Goal: Information Seeking & Learning: Learn about a topic

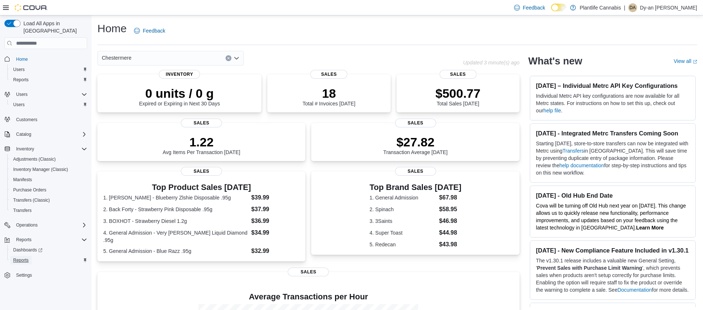
click at [32, 257] on link "Reports" at bounding box center [20, 260] width 21 height 9
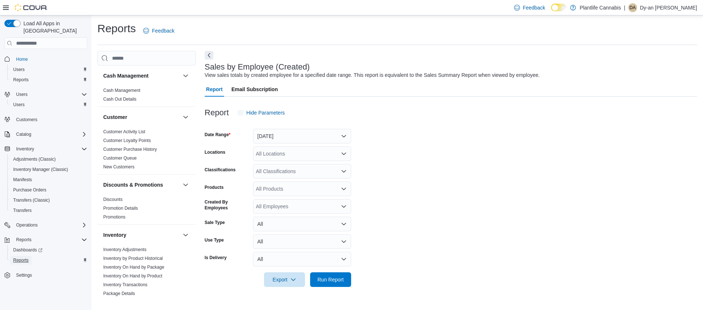
scroll to position [390, 0]
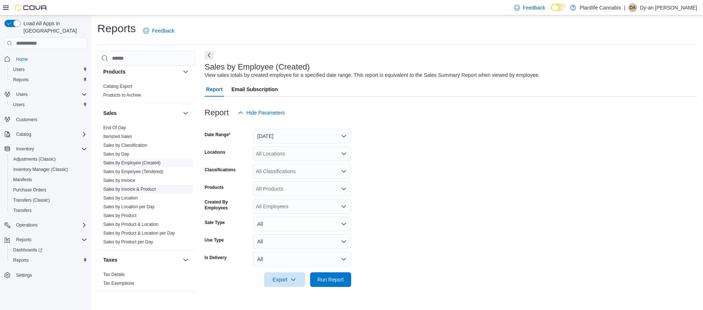
click at [141, 187] on link "Sales by Invoice & Product" at bounding box center [129, 189] width 52 height 5
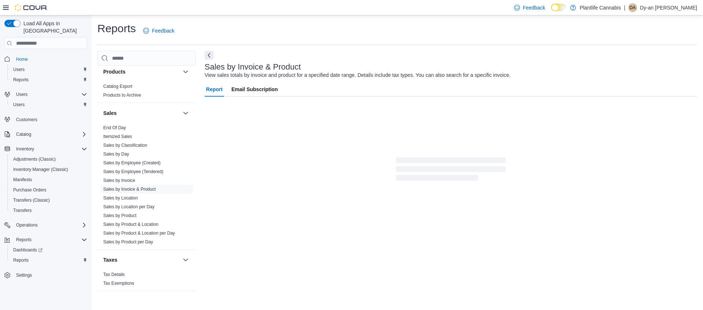
scroll to position [9, 0]
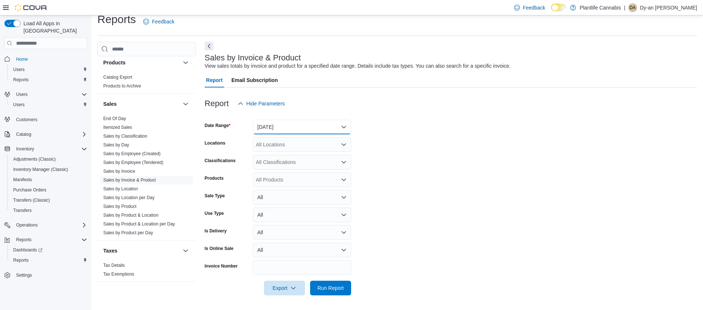
click at [277, 126] on button "[DATE]" at bounding box center [302, 127] width 98 height 15
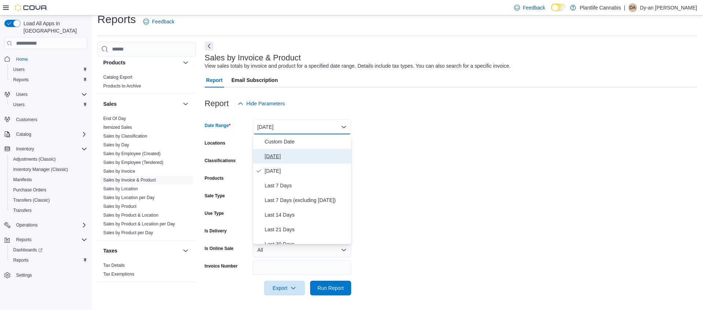
click at [289, 152] on span "[DATE]" at bounding box center [307, 156] width 84 height 9
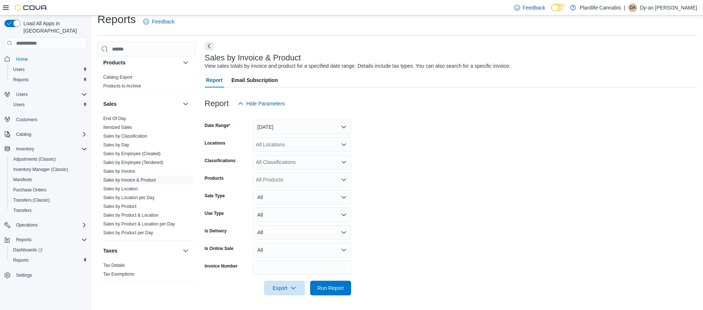
drag, startPoint x: 282, startPoint y: 140, endPoint x: 301, endPoint y: 140, distance: 18.7
click at [282, 140] on div "All Locations" at bounding box center [302, 144] width 98 height 15
type input "**"
click at [344, 174] on button "Chestermere" at bounding box center [302, 178] width 98 height 11
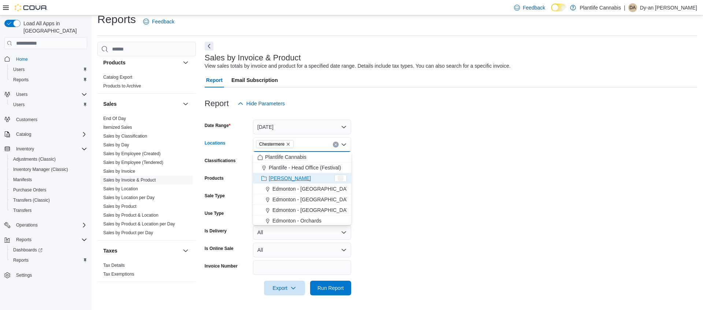
click at [418, 179] on form "Date Range Today Locations Chestermere Combo box. Selected. Chestermere. Press …" at bounding box center [451, 203] width 493 height 185
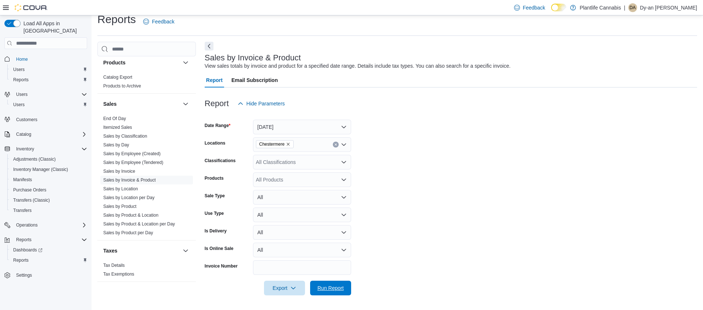
drag, startPoint x: 331, startPoint y: 286, endPoint x: 394, endPoint y: 248, distance: 73.8
click at [331, 286] on span "Run Report" at bounding box center [331, 288] width 26 height 7
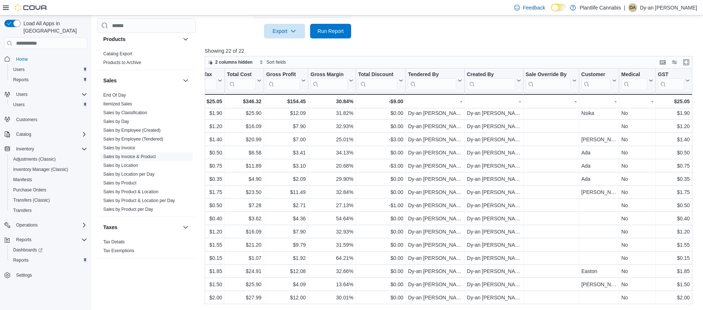
scroll to position [94, 0]
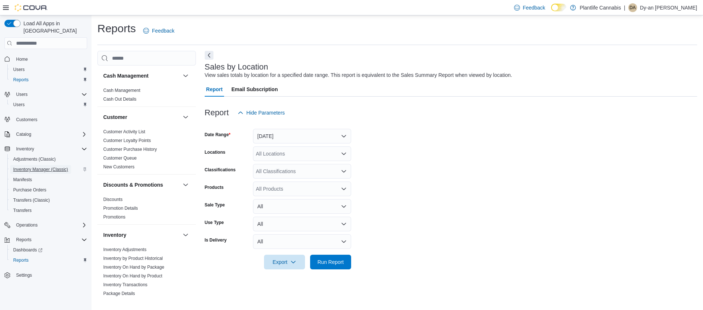
click at [39, 167] on span "Inventory Manager (Classic)" at bounding box center [40, 170] width 55 height 6
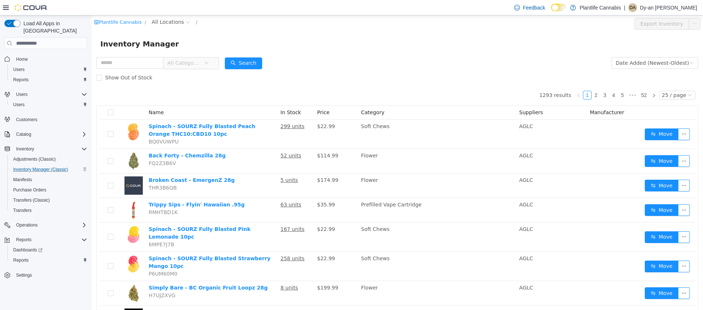
click at [182, 62] on span "All Categories" at bounding box center [183, 62] width 33 height 7
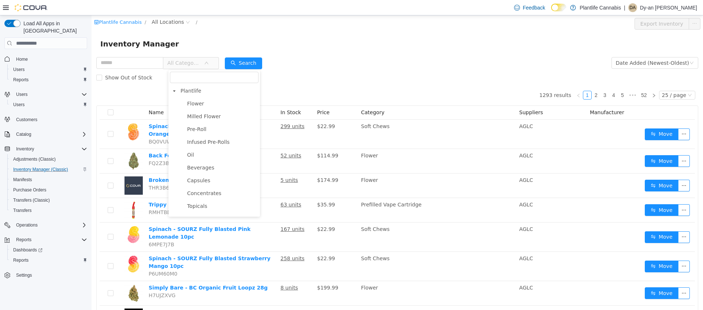
drag, startPoint x: 186, startPoint y: 39, endPoint x: 175, endPoint y: 32, distance: 13.0
click at [186, 38] on div "Inventory Manager" at bounding box center [397, 44] width 594 height 12
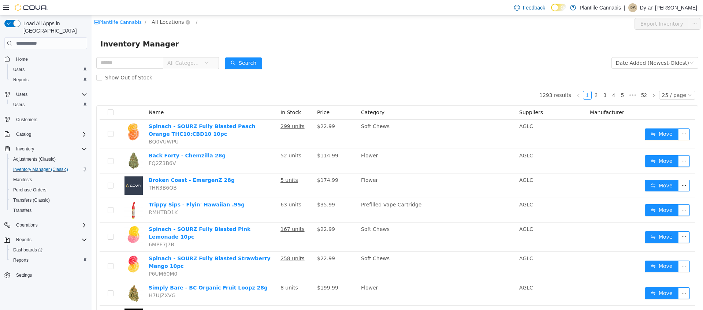
click at [176, 23] on span "All Locations" at bounding box center [168, 22] width 32 height 8
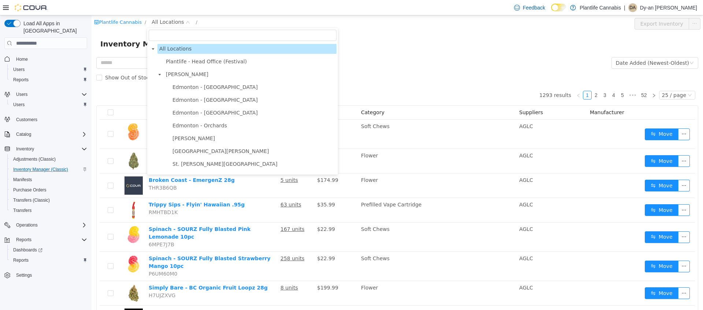
scroll to position [490, 0]
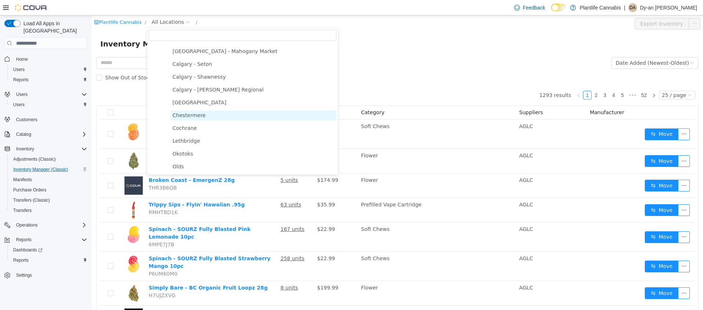
click at [189, 113] on span "Chestermere" at bounding box center [189, 115] width 33 height 6
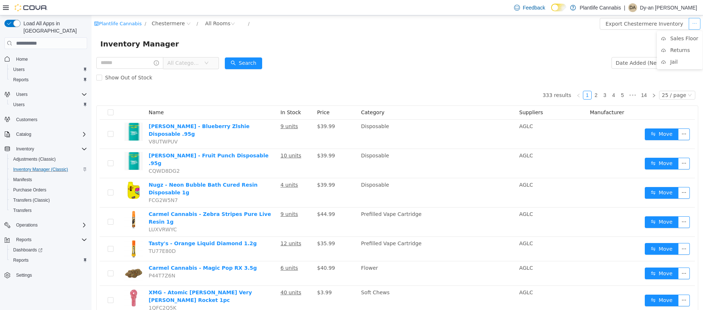
click at [692, 23] on button "button" at bounding box center [695, 24] width 12 height 12
click at [686, 38] on li "Sales Floor" at bounding box center [680, 39] width 46 height 12
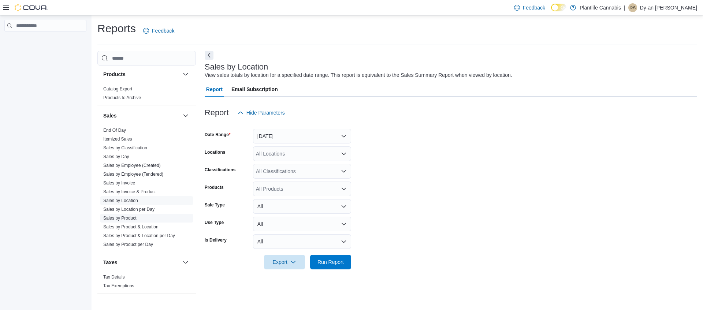
scroll to position [390, 0]
click at [132, 197] on link "Sales by Location" at bounding box center [120, 198] width 35 height 5
drag, startPoint x: 303, startPoint y: 137, endPoint x: 296, endPoint y: 152, distance: 15.9
click at [303, 137] on button "[DATE]" at bounding box center [302, 136] width 98 height 15
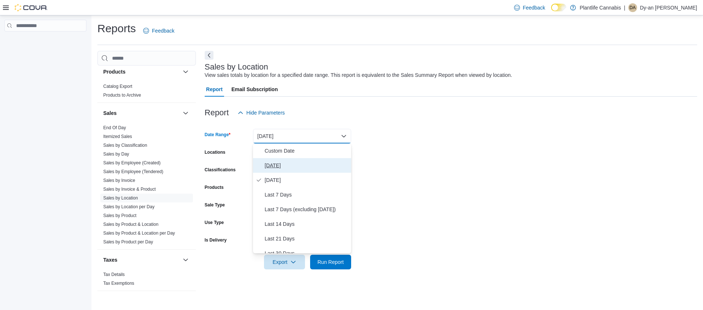
click at [291, 158] on button "[DATE]" at bounding box center [302, 165] width 98 height 15
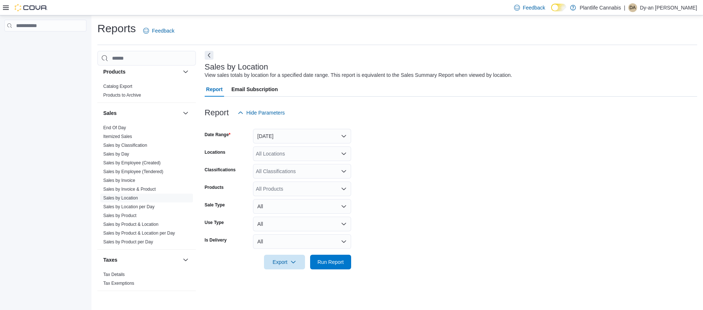
click at [294, 156] on div "All Locations" at bounding box center [302, 154] width 98 height 15
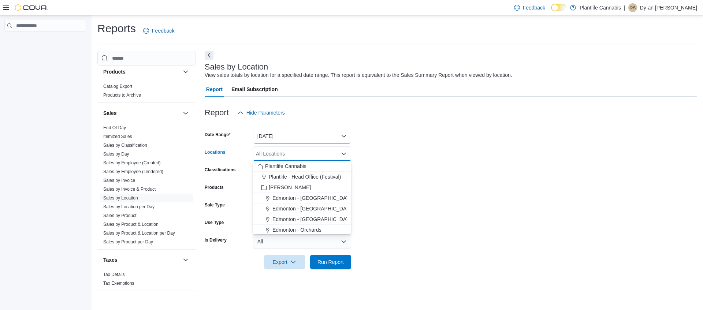
click at [286, 141] on button "[DATE]" at bounding box center [302, 136] width 98 height 15
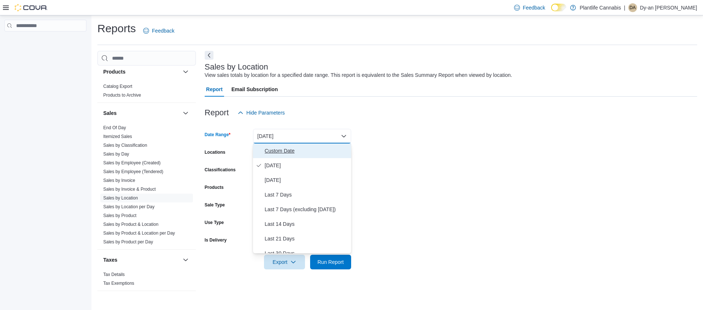
click at [280, 151] on span "Custom Date" at bounding box center [307, 151] width 84 height 9
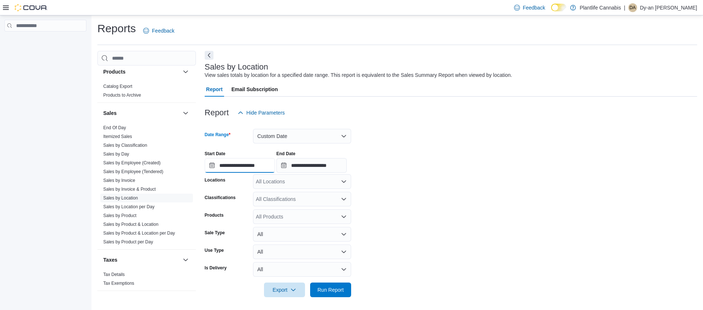
drag, startPoint x: 264, startPoint y: 167, endPoint x: 274, endPoint y: 173, distance: 10.8
click at [264, 167] on input "**********" at bounding box center [240, 165] width 70 height 15
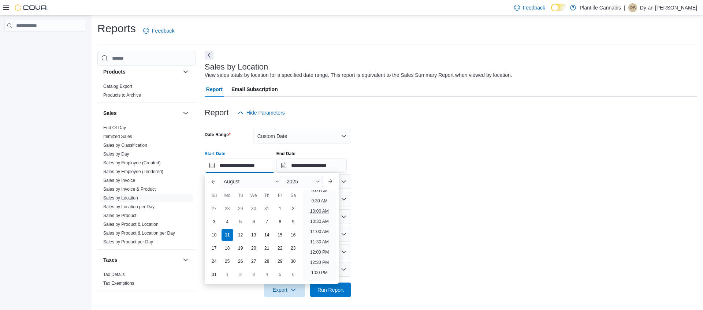
scroll to position [190, 0]
drag, startPoint x: 321, startPoint y: 213, endPoint x: 325, endPoint y: 193, distance: 20.7
click at [321, 212] on li "10:00 AM" at bounding box center [319, 211] width 25 height 9
type input "**********"
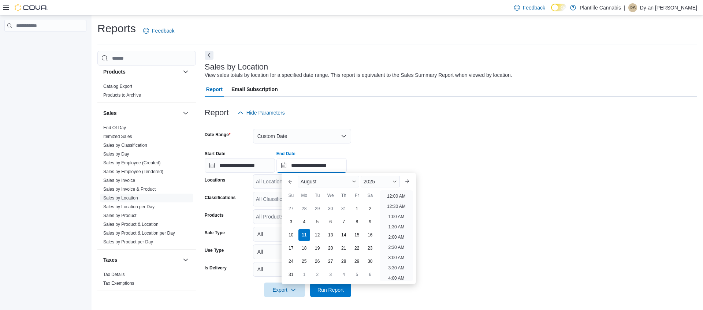
click at [336, 166] on input "**********" at bounding box center [312, 165] width 70 height 15
click at [399, 219] on li "1:00 PM" at bounding box center [396, 220] width 22 height 9
type input "**********"
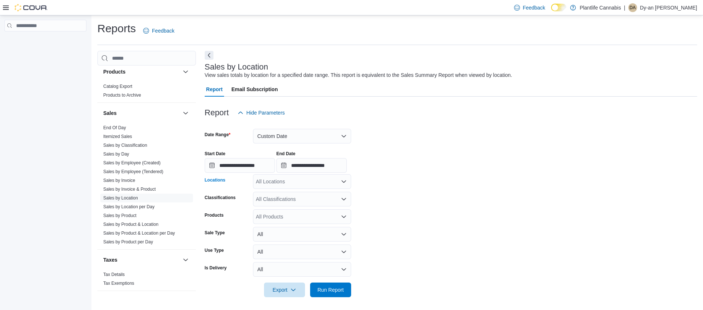
drag, startPoint x: 309, startPoint y: 180, endPoint x: 412, endPoint y: 178, distance: 103.7
click at [312, 180] on div "All Locations" at bounding box center [302, 181] width 98 height 15
type input "**"
drag, startPoint x: 336, startPoint y: 215, endPoint x: 373, endPoint y: 217, distance: 37.8
click at [337, 215] on div "Chestermere" at bounding box center [302, 215] width 89 height 7
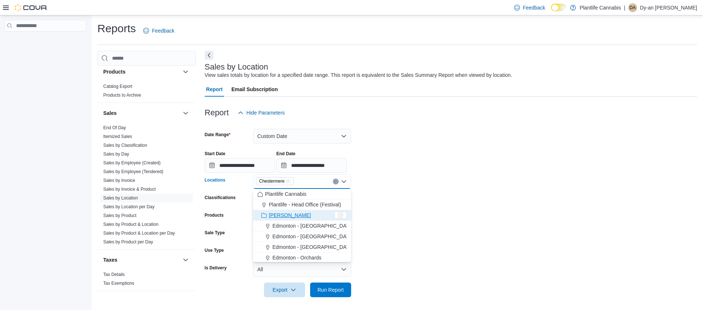
drag, startPoint x: 373, startPoint y: 217, endPoint x: 355, endPoint y: 266, distance: 52.4
click at [373, 217] on form "**********" at bounding box center [451, 208] width 493 height 177
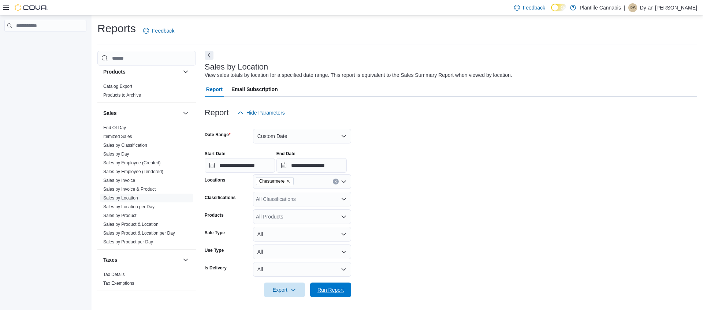
click at [333, 283] on div "Export Run Report" at bounding box center [278, 290] width 147 height 15
click at [342, 293] on span "Run Report" at bounding box center [331, 289] width 26 height 7
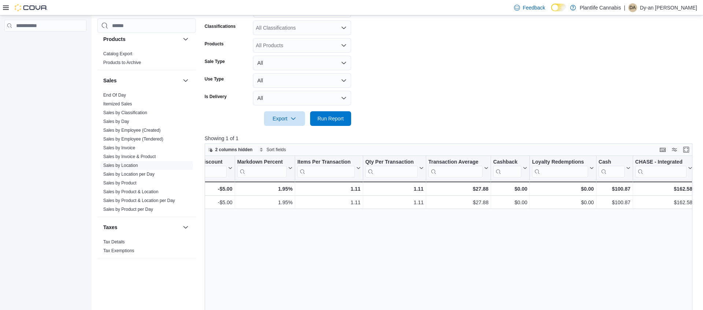
scroll to position [0, 608]
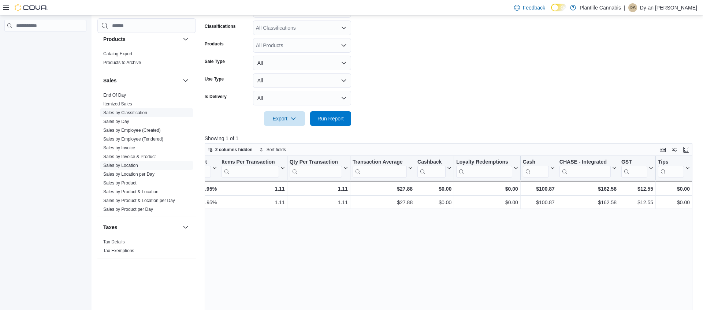
click at [142, 115] on link "Sales by Classification" at bounding box center [125, 112] width 44 height 5
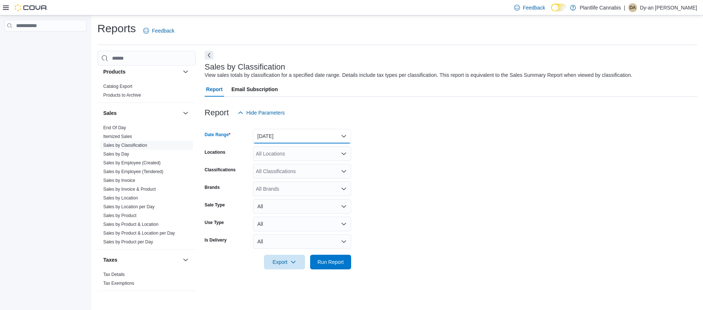
click at [289, 132] on button "[DATE]" at bounding box center [302, 136] width 98 height 15
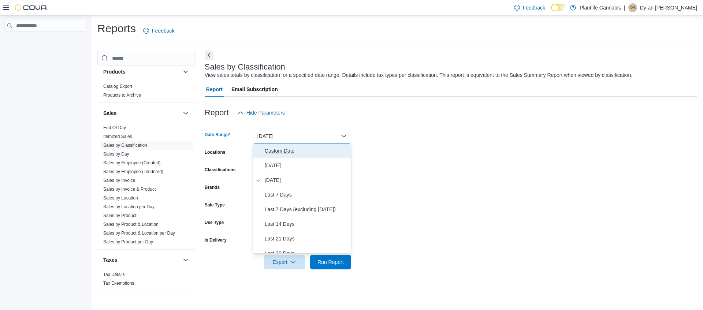
click at [287, 153] on span "Custom Date" at bounding box center [307, 151] width 84 height 9
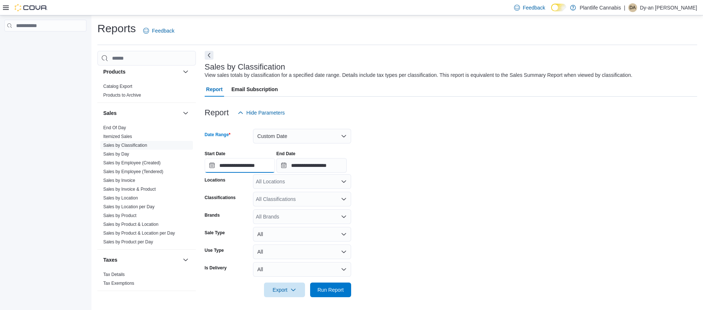
click at [273, 171] on input "**********" at bounding box center [240, 165] width 70 height 15
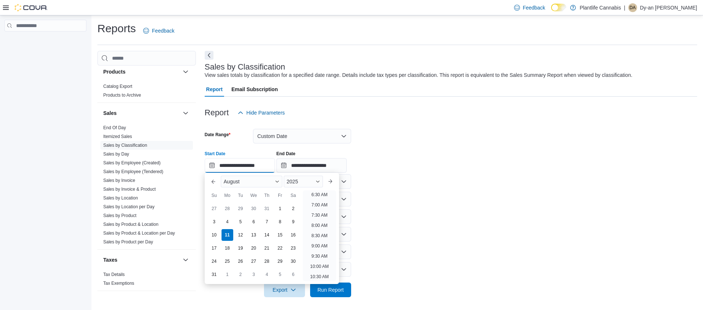
scroll to position [154, 0]
click at [327, 247] on li "10:00 AM" at bounding box center [319, 247] width 25 height 9
type input "**********"
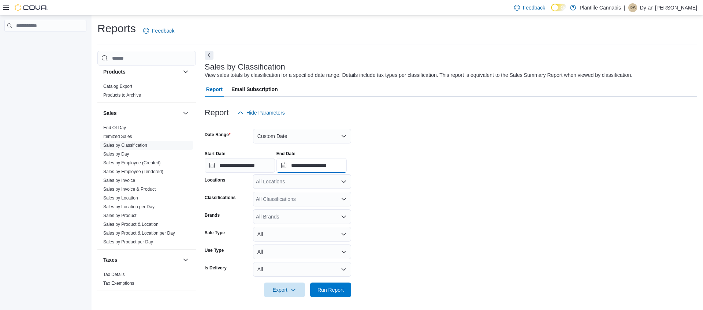
click at [347, 168] on input "**********" at bounding box center [312, 165] width 70 height 15
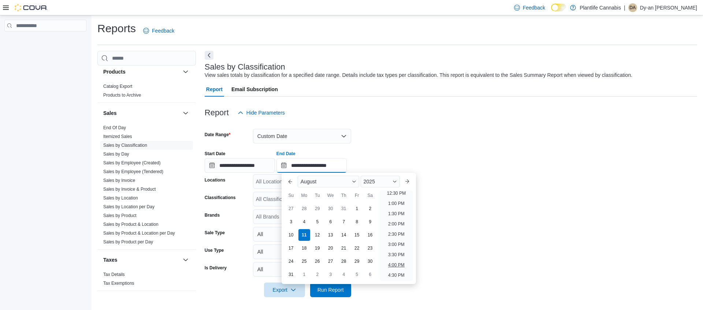
scroll to position [259, 0]
click at [399, 205] on li "1:00 PM" at bounding box center [396, 204] width 22 height 9
type input "**********"
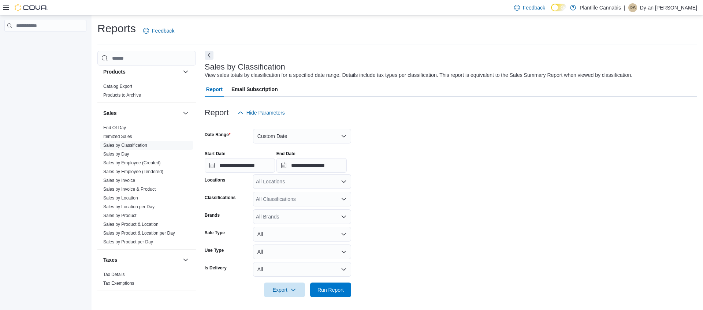
drag, startPoint x: 296, startPoint y: 175, endPoint x: 473, endPoint y: 181, distance: 177.4
click at [296, 175] on div "All Locations" at bounding box center [302, 181] width 98 height 15
type input "**"
click at [300, 213] on span "Chestermere" at bounding box center [288, 215] width 30 height 7
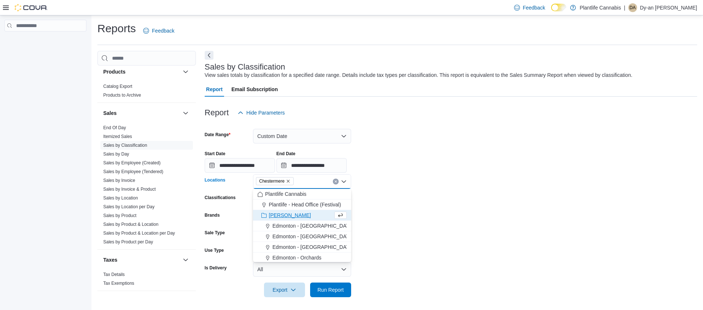
drag, startPoint x: 424, startPoint y: 212, endPoint x: 370, endPoint y: 285, distance: 90.9
click at [423, 212] on form "**********" at bounding box center [451, 208] width 493 height 177
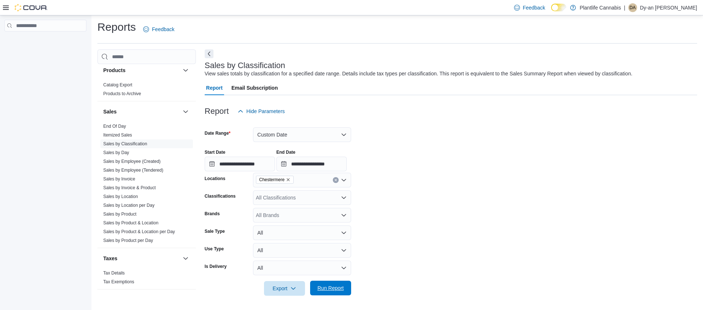
scroll to position [0, 0]
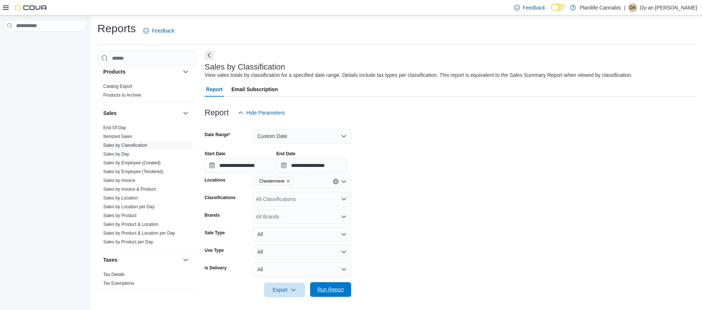
click at [337, 288] on span "Run Report" at bounding box center [331, 289] width 26 height 7
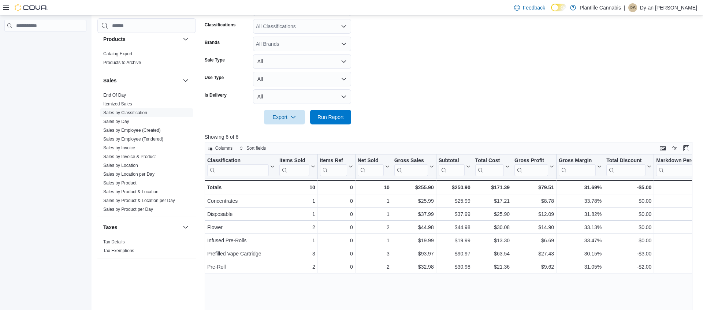
scroll to position [172, 0]
click at [138, 164] on link "Sales by Location" at bounding box center [120, 165] width 35 height 5
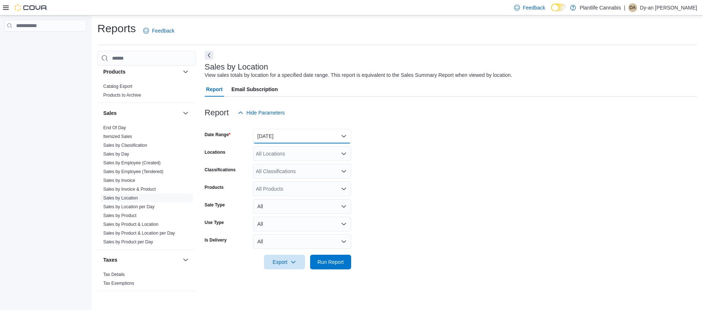
drag, startPoint x: 301, startPoint y: 139, endPoint x: 299, endPoint y: 144, distance: 5.6
click at [301, 139] on button "[DATE]" at bounding box center [302, 136] width 98 height 15
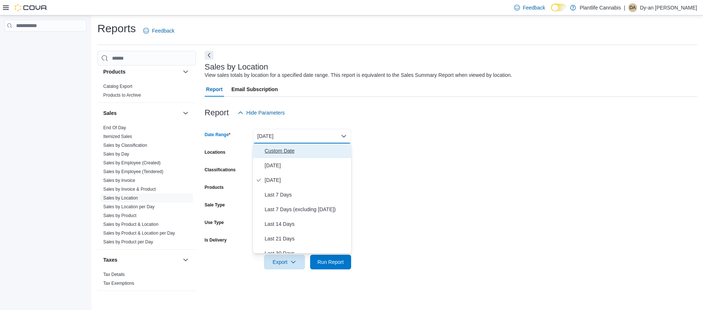
click at [290, 151] on span "Custom Date" at bounding box center [307, 151] width 84 height 9
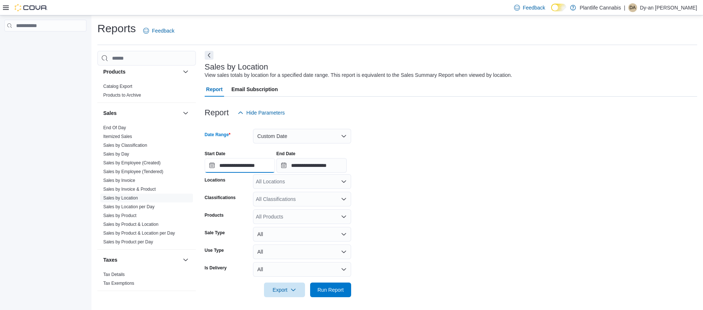
drag, startPoint x: 273, startPoint y: 166, endPoint x: 275, endPoint y: 168, distance: 3.9
click at [273, 166] on input "**********" at bounding box center [240, 165] width 70 height 15
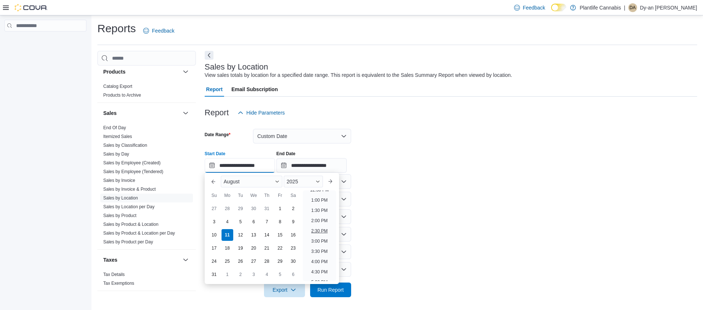
scroll to position [264, 0]
click at [321, 202] on li "1:00 PM" at bounding box center [319, 199] width 22 height 9
type input "**********"
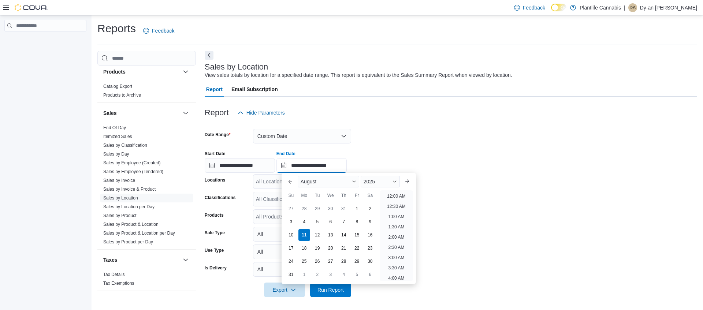
click at [336, 168] on input "**********" at bounding box center [312, 165] width 70 height 15
click at [400, 196] on li "4:00 PM" at bounding box center [396, 196] width 22 height 9
type input "**********"
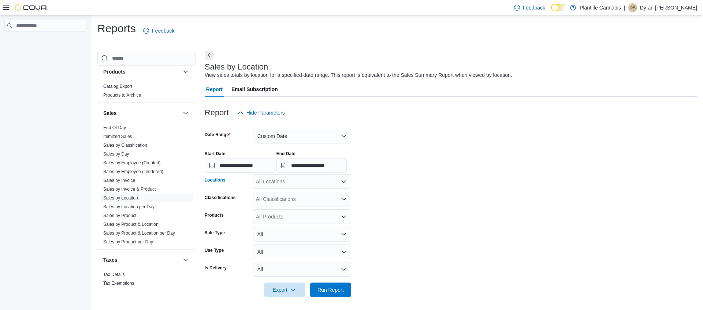
drag, startPoint x: 294, startPoint y: 183, endPoint x: 385, endPoint y: 185, distance: 91.2
click at [295, 183] on div "All Locations" at bounding box center [302, 181] width 98 height 15
type input "**"
drag, startPoint x: 323, startPoint y: 216, endPoint x: 360, endPoint y: 218, distance: 37.0
click at [323, 216] on div "Chestermere" at bounding box center [302, 215] width 89 height 7
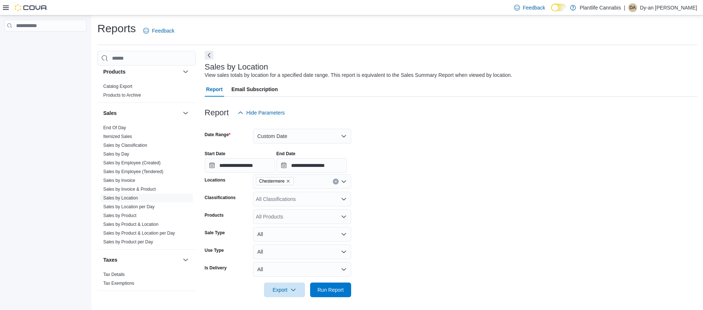
drag, startPoint x: 394, startPoint y: 216, endPoint x: 393, endPoint y: 224, distance: 7.7
click at [394, 216] on form "**********" at bounding box center [451, 208] width 493 height 177
drag, startPoint x: 340, startPoint y: 289, endPoint x: 353, endPoint y: 285, distance: 13.4
click at [340, 289] on span "Run Report" at bounding box center [331, 289] width 26 height 7
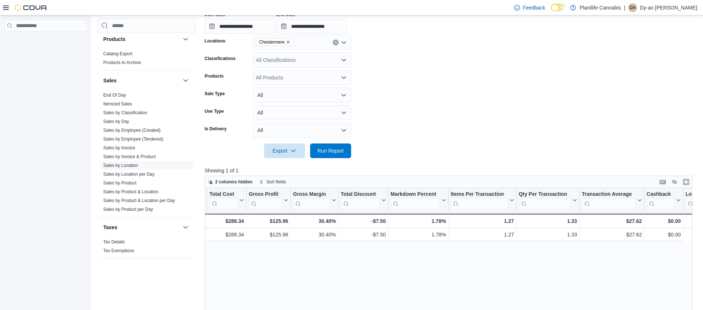
scroll to position [0, 534]
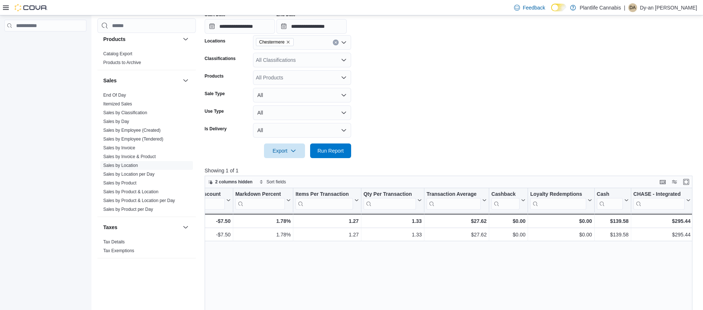
click at [138, 111] on link "Sales by Classification" at bounding box center [125, 112] width 44 height 5
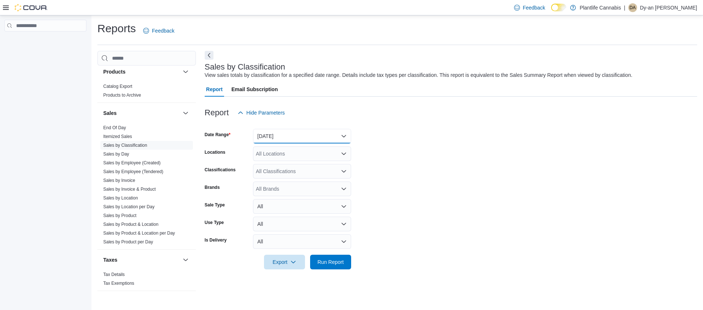
click at [306, 133] on button "[DATE]" at bounding box center [302, 136] width 98 height 15
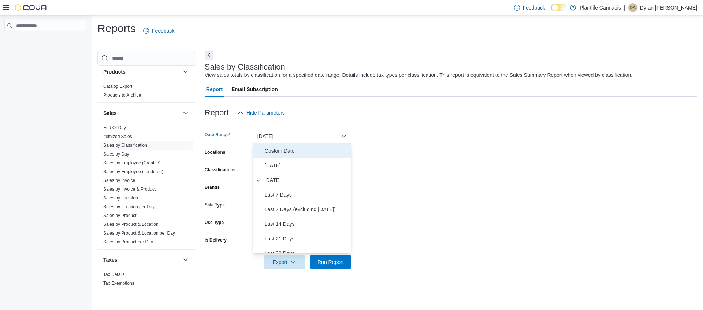
click at [294, 151] on span "Custom Date" at bounding box center [307, 151] width 84 height 9
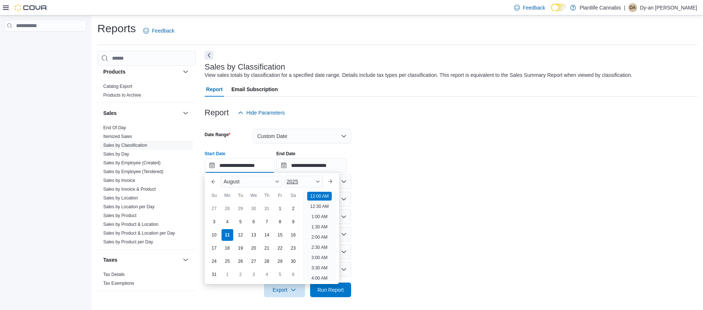
drag, startPoint x: 274, startPoint y: 162, endPoint x: 292, endPoint y: 187, distance: 30.7
click at [274, 162] on input "**********" at bounding box center [240, 165] width 70 height 15
click at [322, 218] on li "1:00 PM" at bounding box center [319, 217] width 22 height 9
type input "**********"
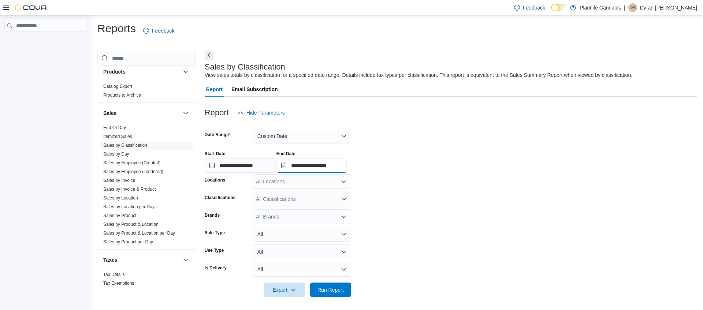
click at [341, 166] on input "**********" at bounding box center [312, 165] width 70 height 15
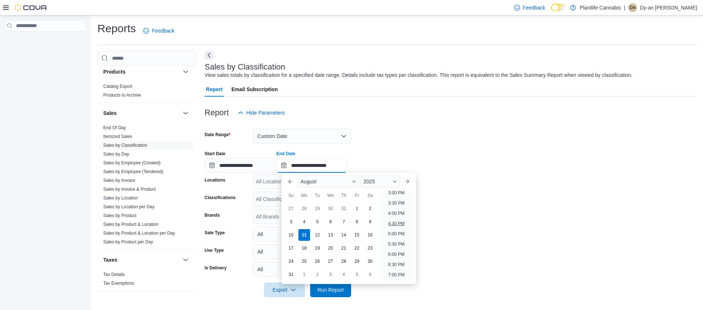
scroll to position [309, 0]
click at [395, 218] on li "4:00 PM" at bounding box center [396, 215] width 22 height 9
type input "**********"
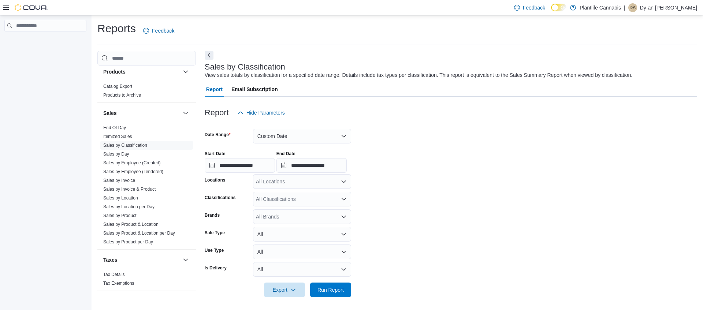
drag, startPoint x: 301, startPoint y: 178, endPoint x: 326, endPoint y: 179, distance: 25.7
click at [306, 178] on div "All Locations" at bounding box center [302, 181] width 98 height 15
type input "**"
drag, startPoint x: 301, startPoint y: 214, endPoint x: 305, endPoint y: 214, distance: 4.4
click at [305, 214] on div "Chestermere" at bounding box center [302, 215] width 89 height 7
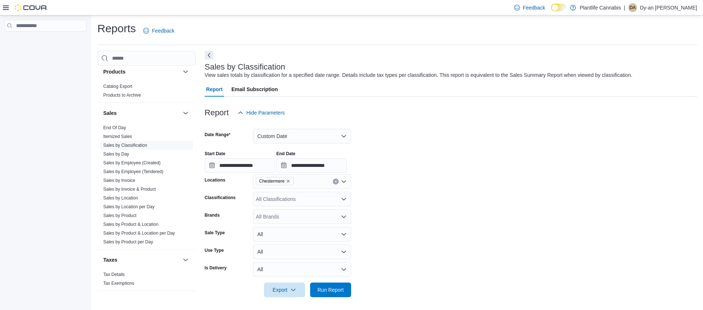
click at [377, 216] on form "**********" at bounding box center [451, 208] width 493 height 177
drag, startPoint x: 336, startPoint y: 292, endPoint x: 426, endPoint y: 257, distance: 96.5
click at [336, 292] on span "Run Report" at bounding box center [331, 289] width 26 height 7
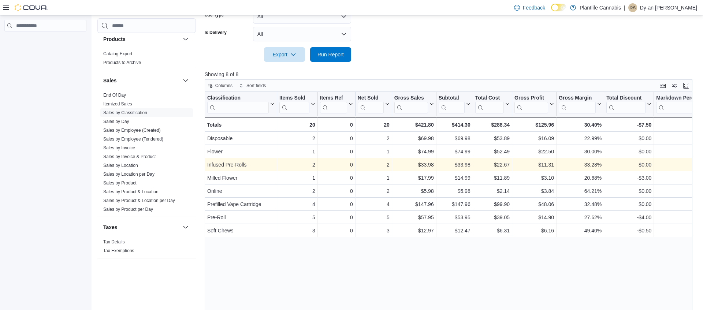
scroll to position [236, 0]
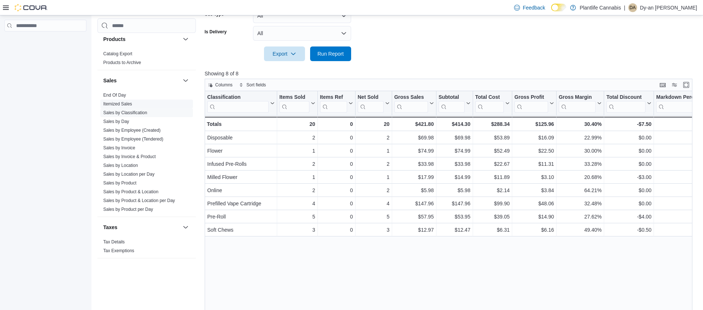
click at [149, 133] on link "Sales by Employee (Created)" at bounding box center [132, 130] width 58 height 5
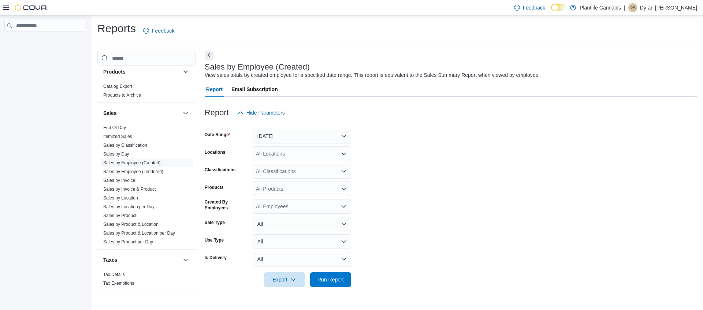
click at [294, 144] on form "Date Range [DATE] Locations All Locations Classifications All Classifications P…" at bounding box center [451, 203] width 493 height 167
click at [303, 137] on button "[DATE]" at bounding box center [302, 136] width 98 height 15
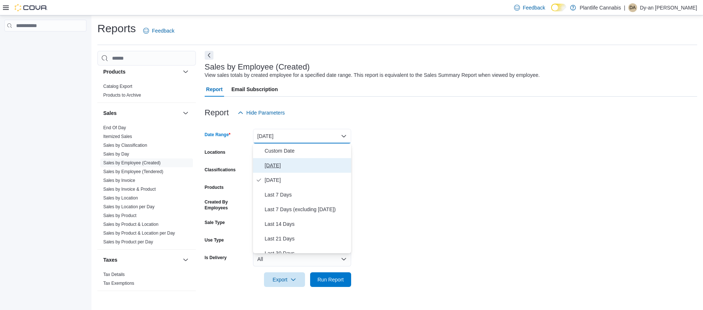
click at [285, 162] on span "[DATE]" at bounding box center [307, 165] width 84 height 9
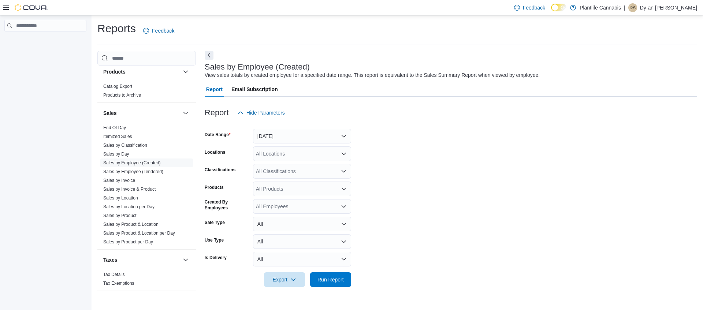
drag, startPoint x: 290, startPoint y: 152, endPoint x: 347, endPoint y: 144, distance: 57.3
click at [291, 152] on div "All Locations" at bounding box center [302, 154] width 98 height 15
type input "**"
drag, startPoint x: 297, startPoint y: 191, endPoint x: 401, endPoint y: 185, distance: 103.9
click at [299, 191] on button "Chestermere" at bounding box center [302, 187] width 98 height 11
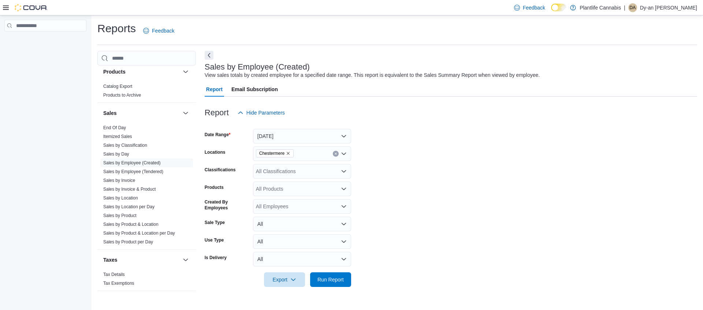
click at [401, 185] on form "Date Range [DATE] Locations [GEOGRAPHIC_DATA] Classifications All Classificatio…" at bounding box center [451, 203] width 493 height 167
click at [316, 175] on div "All Classifications" at bounding box center [302, 171] width 98 height 15
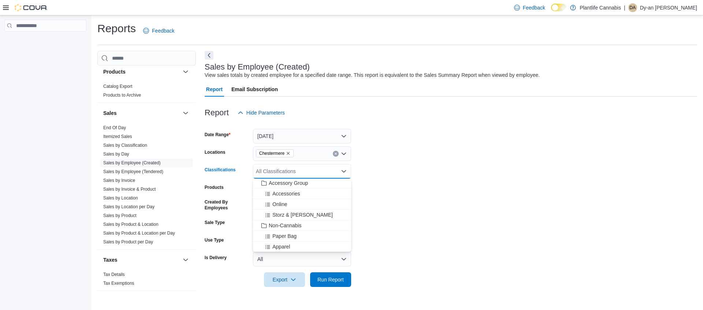
scroll to position [80, 0]
drag, startPoint x: 311, startPoint y: 206, endPoint x: 434, endPoint y: 209, distance: 122.7
click at [311, 206] on div "Accessory Group" at bounding box center [302, 209] width 89 height 7
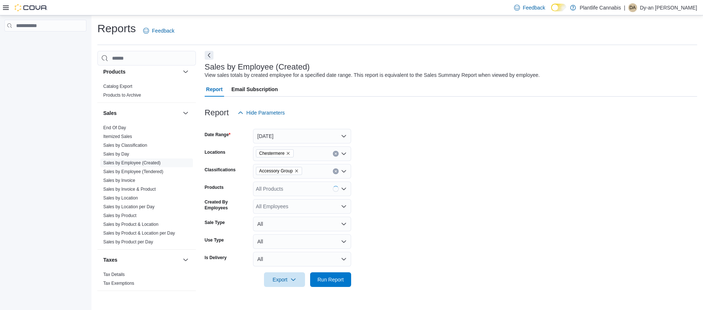
drag, startPoint x: 434, startPoint y: 209, endPoint x: 358, endPoint y: 264, distance: 93.6
click at [434, 209] on form "Date Range [DATE] Locations [GEOGRAPHIC_DATA] Classifications Accessory Group P…" at bounding box center [451, 203] width 493 height 167
drag, startPoint x: 333, startPoint y: 285, endPoint x: 399, endPoint y: 242, distance: 78.9
click at [334, 284] on span "Run Report" at bounding box center [331, 280] width 32 height 15
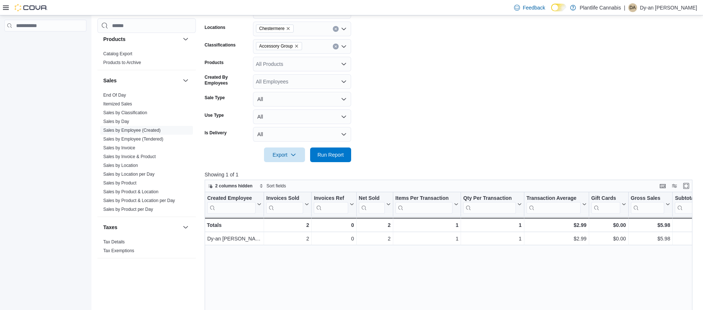
scroll to position [84, 0]
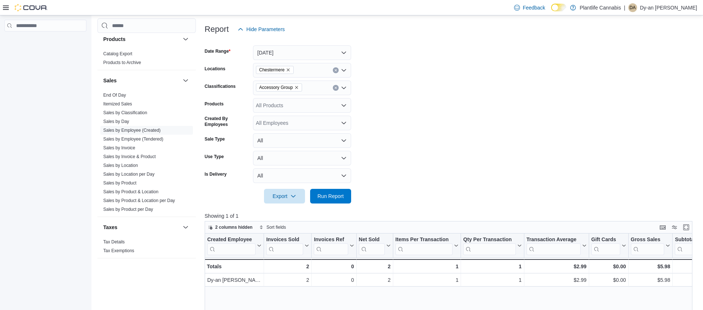
click at [298, 88] on icon "Remove Accessory Group from selection in this group" at bounding box center [297, 87] width 4 height 4
drag, startPoint x: 331, startPoint y: 197, endPoint x: 389, endPoint y: 189, distance: 58.8
click at [331, 197] on span "Run Report" at bounding box center [331, 196] width 26 height 7
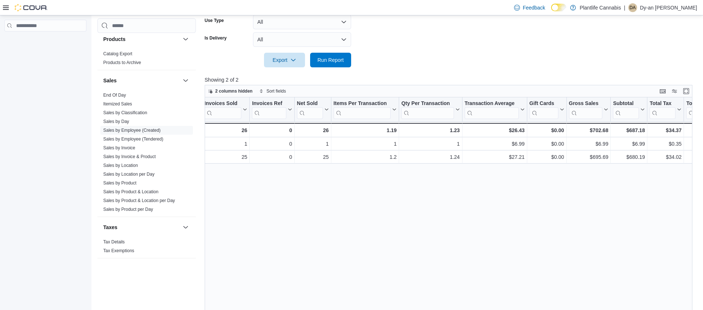
scroll to position [0, 50]
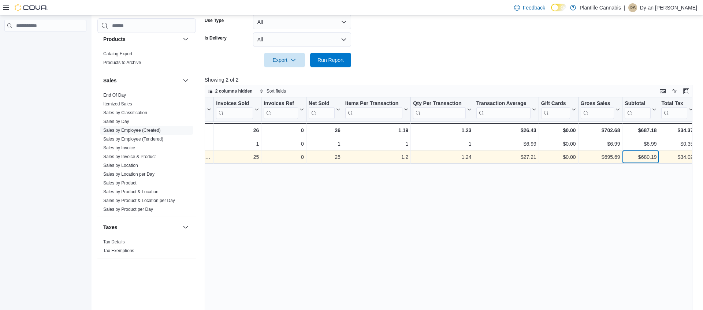
click at [658, 158] on div "$680.19 - Subtotal, column 10, row 2" at bounding box center [641, 157] width 37 height 13
drag, startPoint x: 658, startPoint y: 158, endPoint x: 642, endPoint y: 159, distance: 15.8
click at [642, 159] on div "$680.19 - Subtotal, column 10, row 2" at bounding box center [641, 157] width 37 height 13
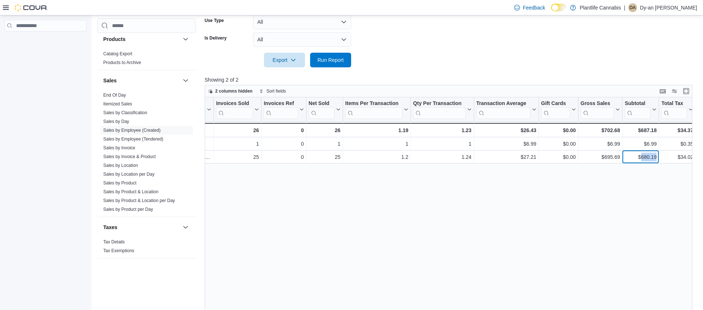
copy div "680.19"
click at [566, 202] on div "Created Employee Click to view column header actions Invoices Sold Click to vie…" at bounding box center [449, 215] width 488 height 236
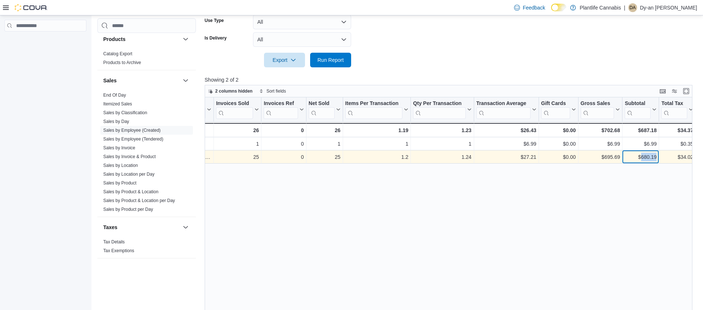
drag, startPoint x: 658, startPoint y: 156, endPoint x: 640, endPoint y: 159, distance: 17.9
click at [640, 159] on div "$680.19 - Subtotal, column 10, row 2" at bounding box center [641, 157] width 37 height 13
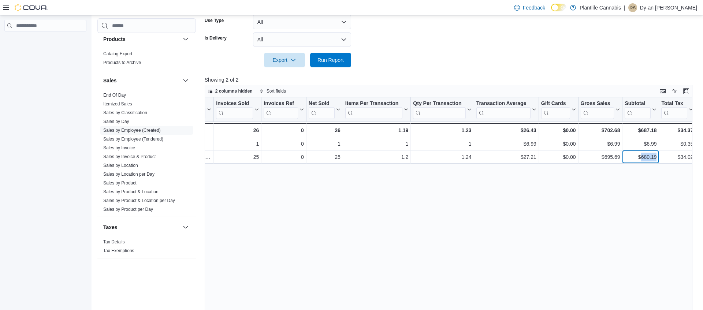
copy div "680.19"
